Goal: Find specific page/section: Find specific page/section

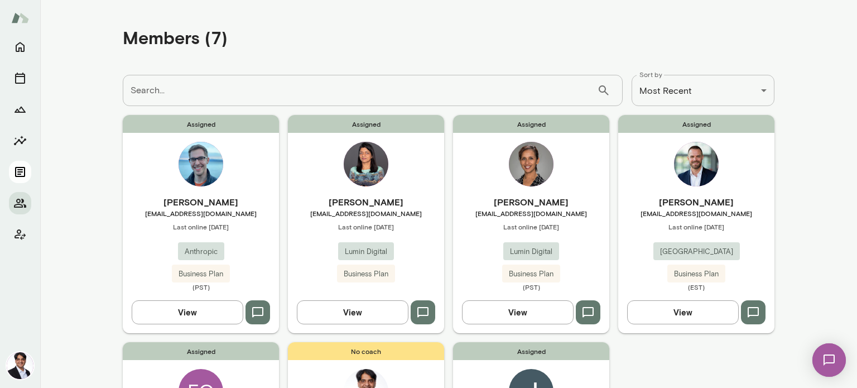
click at [23, 176] on icon "Documents" at bounding box center [20, 172] width 10 height 10
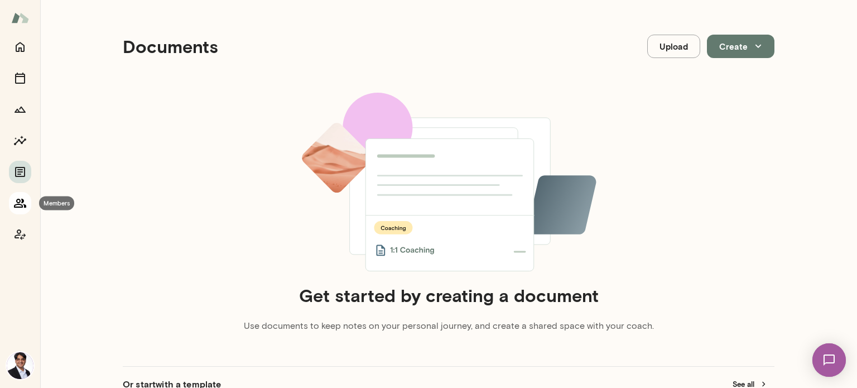
click at [23, 208] on icon "Members" at bounding box center [19, 202] width 13 height 13
